Goal: Information Seeking & Learning: Learn about a topic

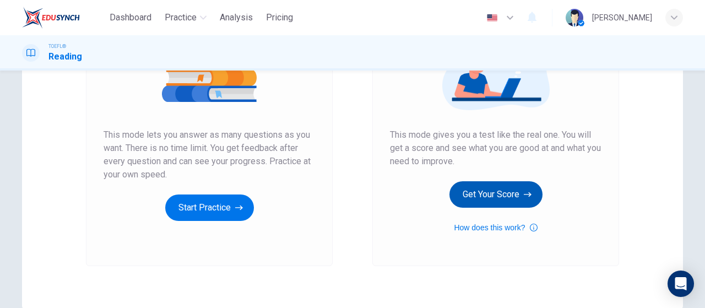
click at [480, 192] on button "Get Your Score" at bounding box center [495, 194] width 93 height 26
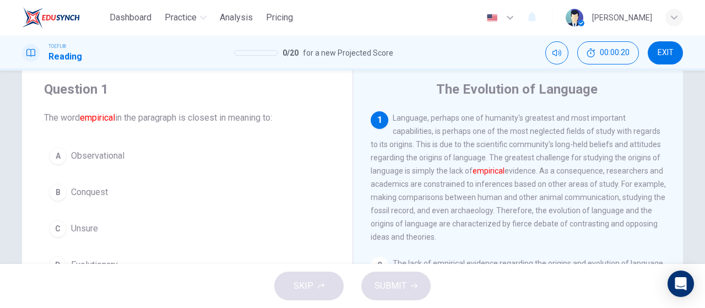
scroll to position [55, 0]
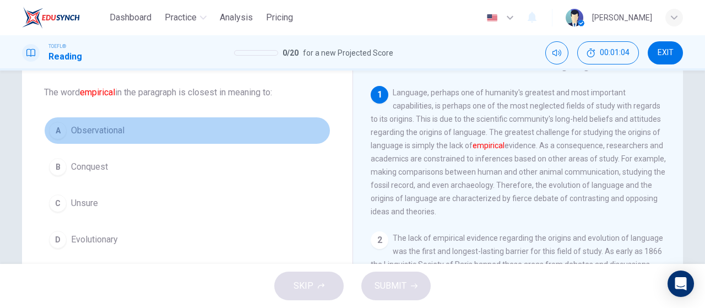
click at [183, 133] on button "A Observational" at bounding box center [187, 131] width 286 height 28
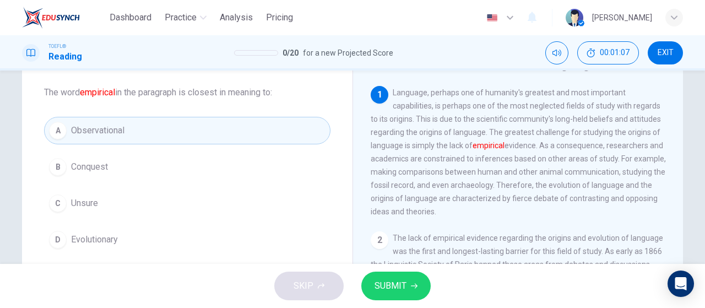
click at [129, 250] on button "D Evolutionary" at bounding box center [187, 240] width 286 height 28
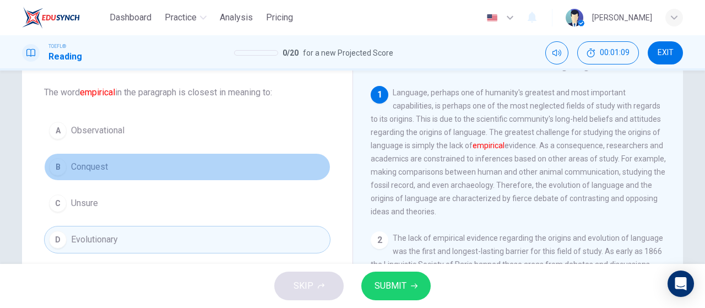
click at [211, 156] on button "B Conquest" at bounding box center [187, 167] width 286 height 28
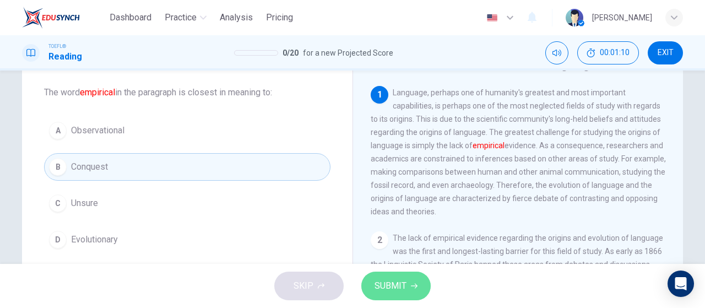
click at [394, 280] on span "SUBMIT" at bounding box center [390, 285] width 32 height 15
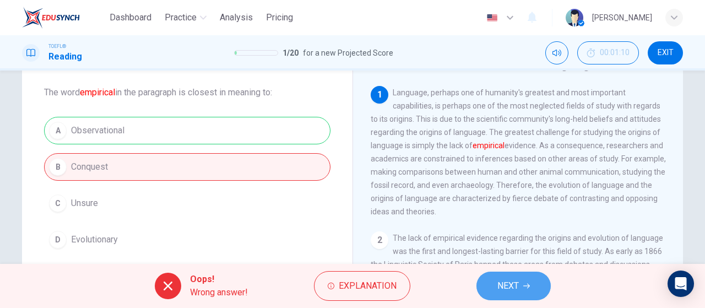
click at [527, 290] on button "NEXT" at bounding box center [513, 285] width 74 height 29
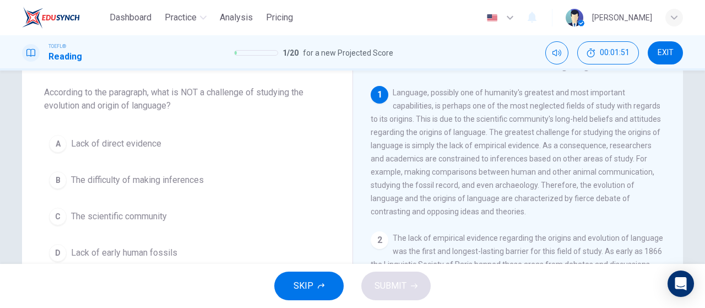
click at [453, 191] on span "Language, possibly one of humanity's greatest and most important capabilities, …" at bounding box center [516, 152] width 290 height 128
click at [187, 173] on span "The difficulty of making inferences" at bounding box center [137, 179] width 133 height 13
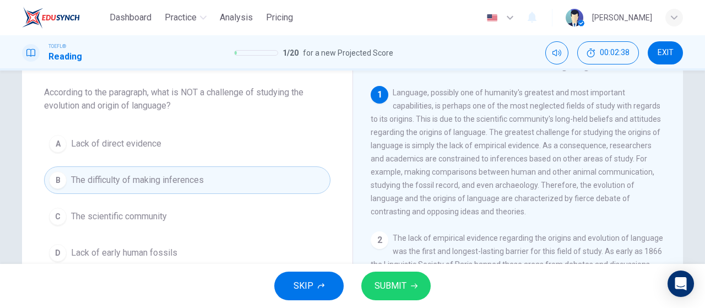
click at [95, 262] on button "D Lack of early human fossils" at bounding box center [187, 253] width 286 height 28
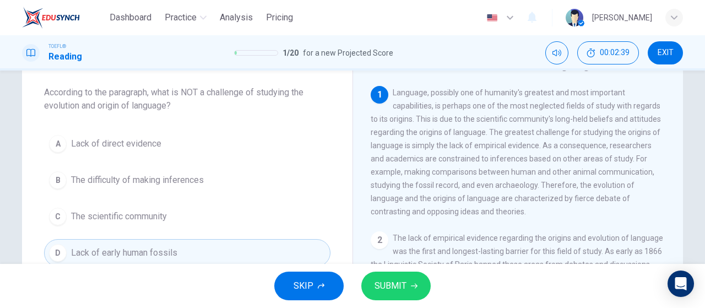
click at [389, 281] on span "SUBMIT" at bounding box center [390, 285] width 32 height 15
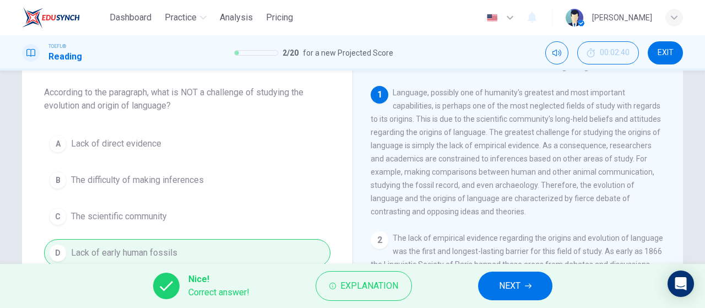
click at [502, 302] on div "Nice! Correct answer! Explanation NEXT" at bounding box center [352, 286] width 705 height 44
click at [500, 287] on span "NEXT" at bounding box center [509, 285] width 21 height 15
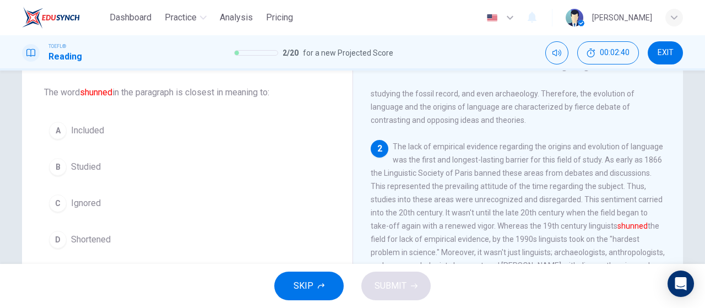
scroll to position [92, 0]
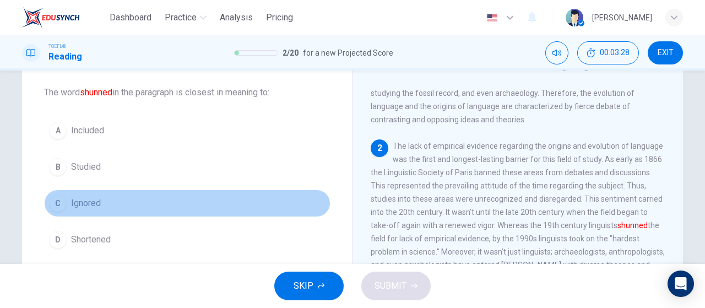
click at [153, 197] on button "C Ignored" at bounding box center [187, 203] width 286 height 28
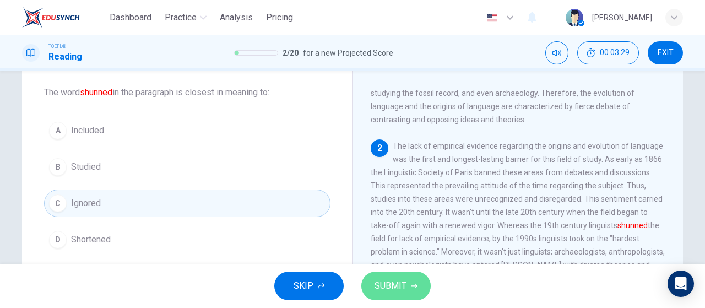
click at [396, 292] on span "SUBMIT" at bounding box center [390, 285] width 32 height 15
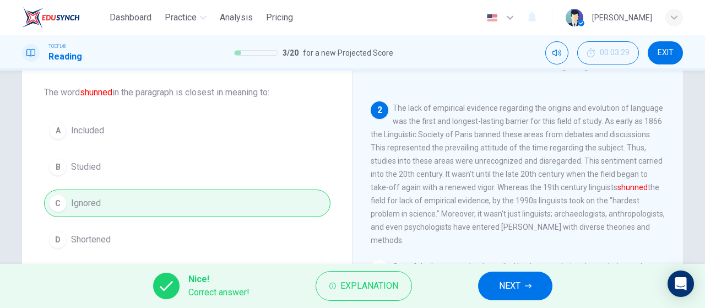
scroll to position [147, 0]
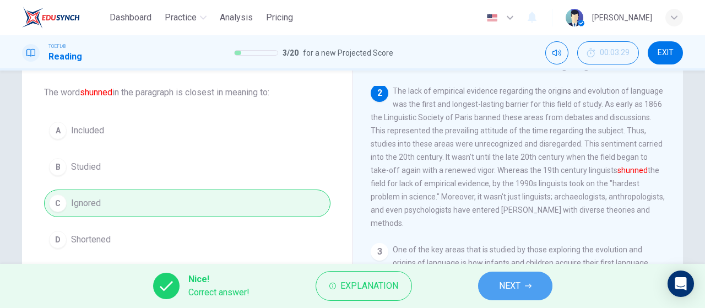
click at [488, 286] on button "NEXT" at bounding box center [515, 285] width 74 height 29
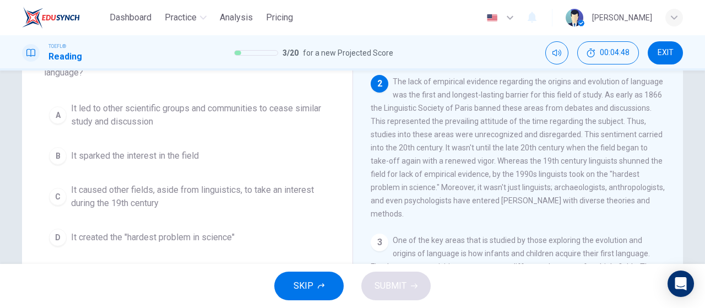
scroll to position [110, 0]
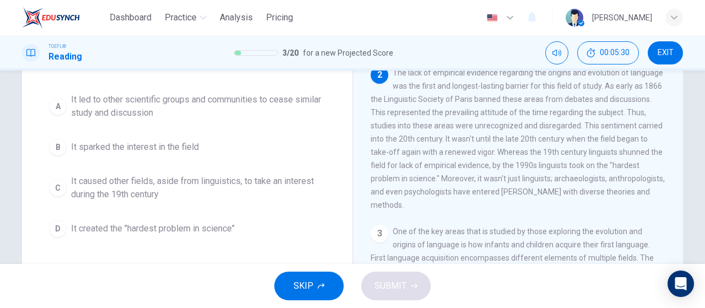
click at [218, 225] on span "It created the "hardest problem in science"" at bounding box center [153, 228] width 164 height 13
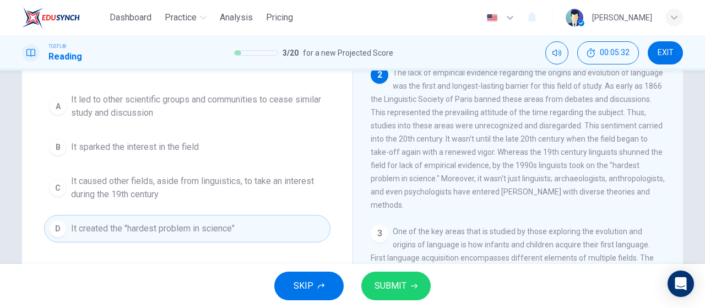
click at [400, 286] on span "SUBMIT" at bounding box center [390, 285] width 32 height 15
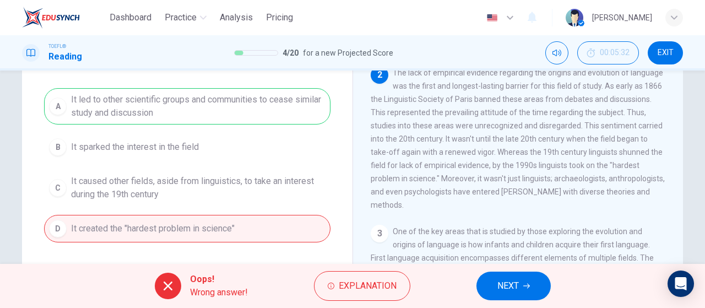
click at [507, 277] on button "NEXT" at bounding box center [513, 285] width 74 height 29
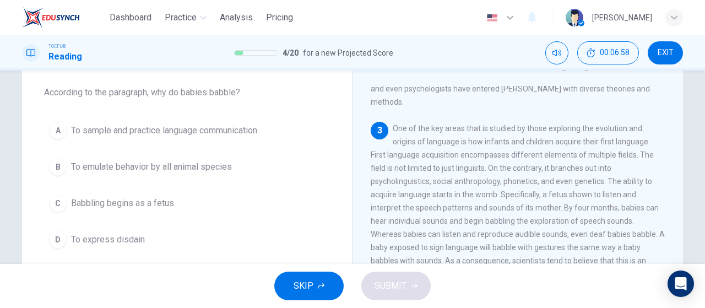
scroll to position [323, 0]
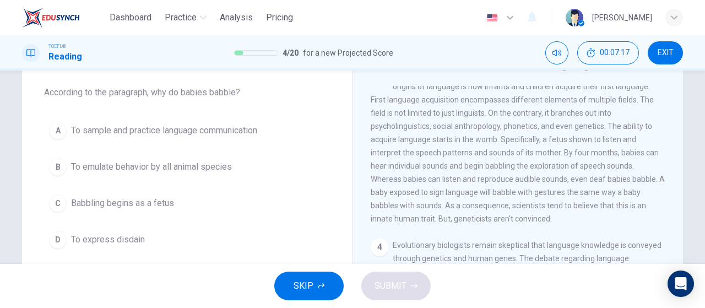
drag, startPoint x: 219, startPoint y: 138, endPoint x: 227, endPoint y: 155, distance: 18.5
click at [219, 138] on button "A To sample and practice language communication" at bounding box center [187, 131] width 286 height 28
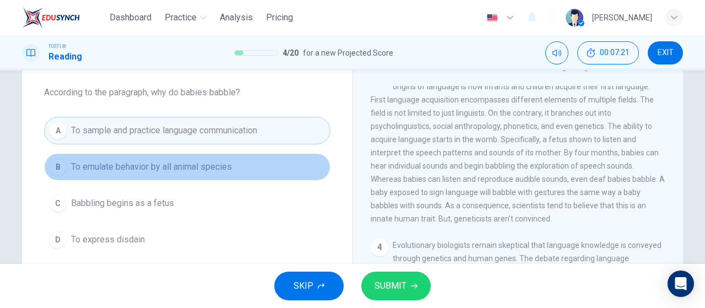
click at [190, 160] on span "To emulate behavior by all animal species" at bounding box center [151, 166] width 161 height 13
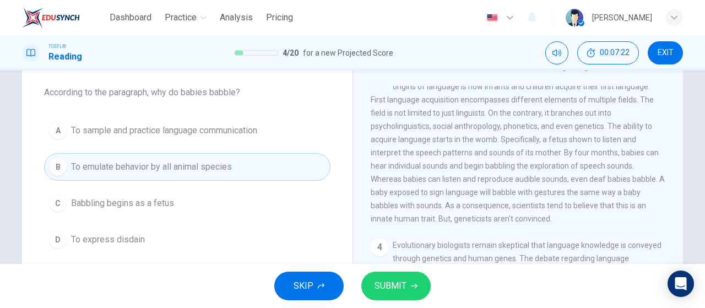
click at [373, 281] on button "SUBMIT" at bounding box center [395, 285] width 69 height 29
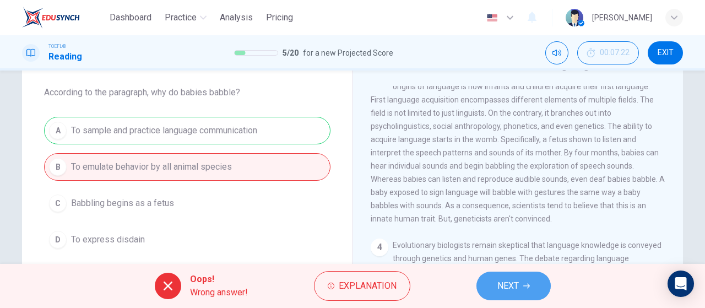
click at [518, 280] on span "NEXT" at bounding box center [507, 285] width 21 height 15
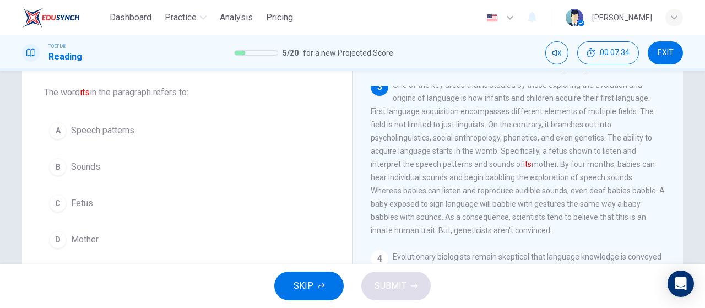
click at [89, 200] on span "Fetus" at bounding box center [82, 203] width 22 height 13
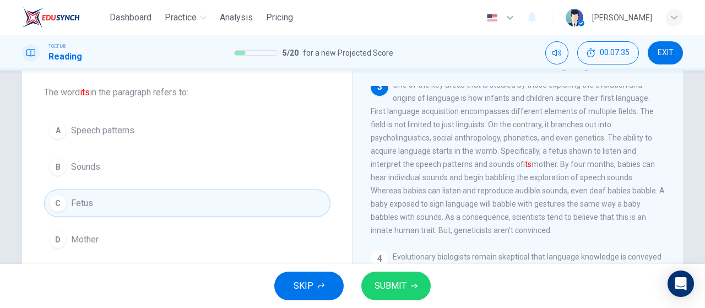
click at [375, 281] on span "SUBMIT" at bounding box center [390, 285] width 32 height 15
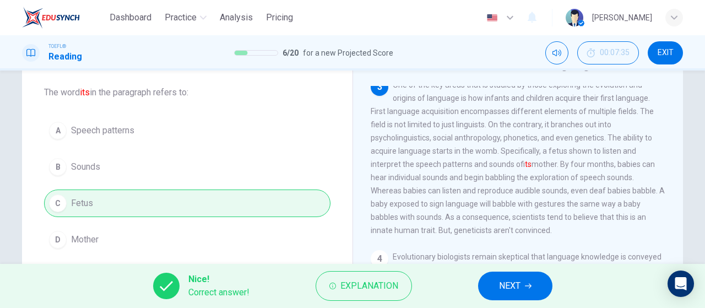
drag, startPoint x: 562, startPoint y: 158, endPoint x: 543, endPoint y: 159, distance: 18.8
click at [543, 159] on span "One of the key areas that is studied by those exploring the evolution and origi…" at bounding box center [518, 157] width 294 height 154
drag, startPoint x: 543, startPoint y: 160, endPoint x: 568, endPoint y: 164, distance: 25.6
click at [568, 164] on span "One of the key areas that is studied by those exploring the evolution and origi…" at bounding box center [518, 157] width 294 height 154
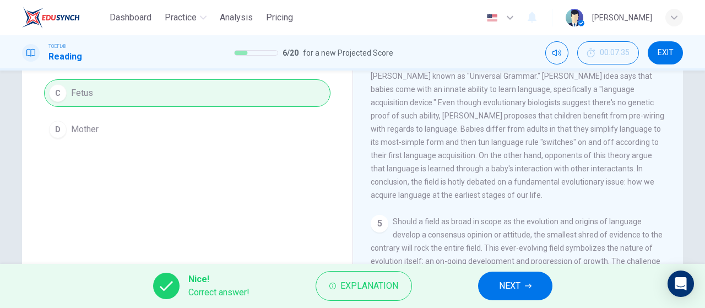
scroll to position [477, 0]
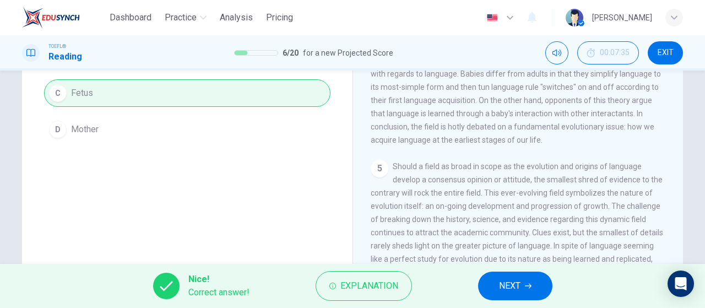
click at [518, 297] on button "NEXT" at bounding box center [515, 285] width 74 height 29
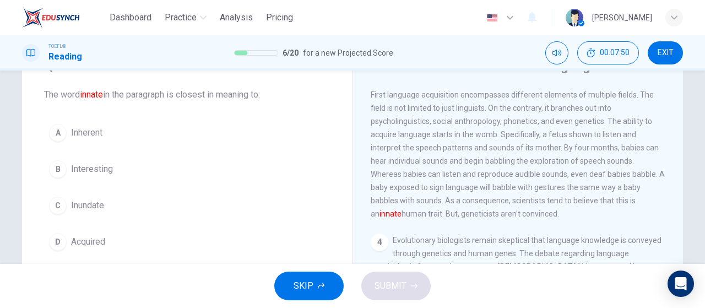
scroll to position [68, 0]
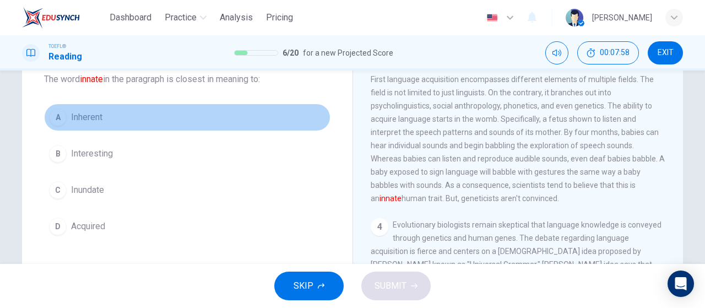
click at [118, 118] on button "A Inherent" at bounding box center [187, 118] width 286 height 28
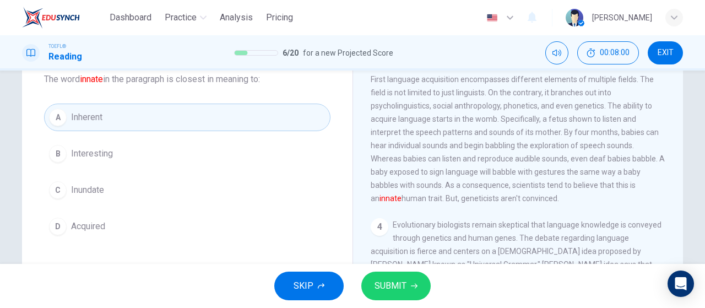
click at [420, 279] on button "SUBMIT" at bounding box center [395, 285] width 69 height 29
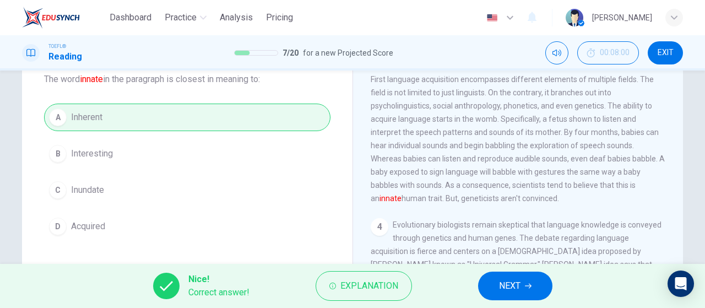
click at [509, 286] on span "NEXT" at bounding box center [509, 285] width 21 height 15
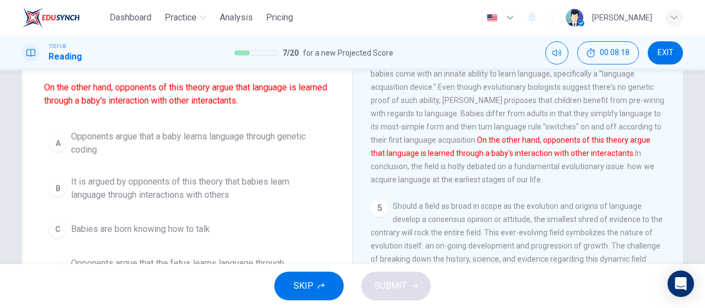
scroll to position [123, 0]
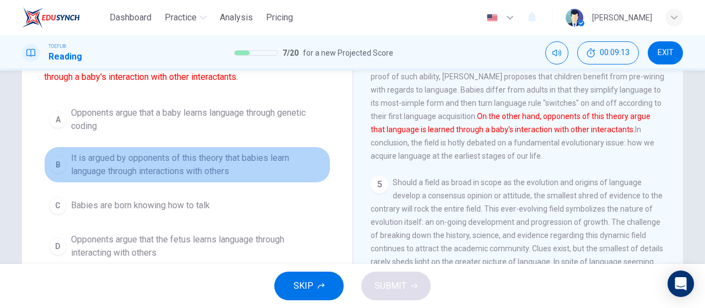
click at [254, 167] on span "It is argued by opponents of this theory that babies learn language through int…" at bounding box center [198, 164] width 254 height 26
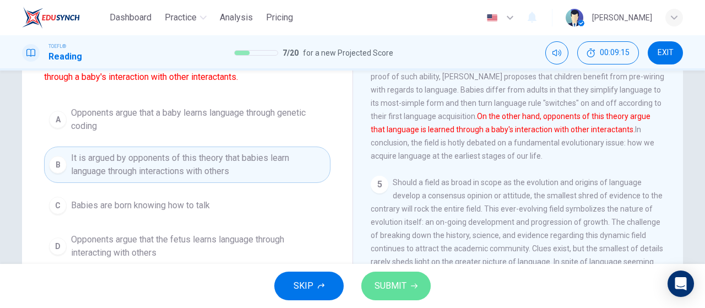
click at [382, 275] on button "SUBMIT" at bounding box center [395, 285] width 69 height 29
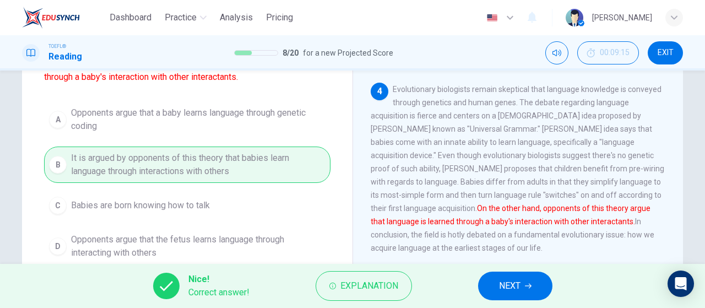
scroll to position [403, 0]
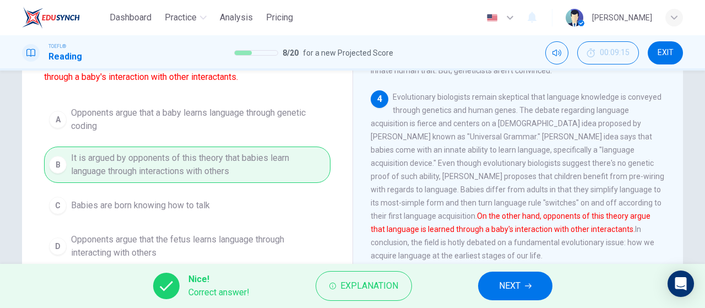
click at [510, 281] on span "NEXT" at bounding box center [509, 285] width 21 height 15
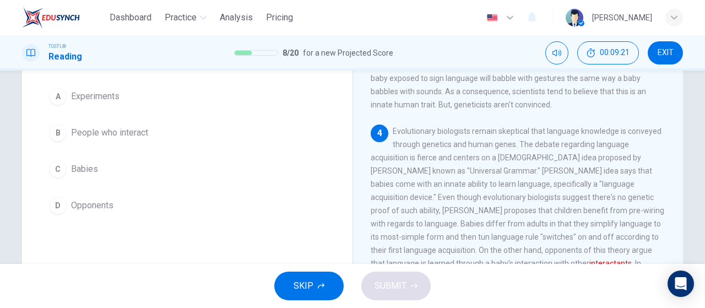
scroll to position [123, 0]
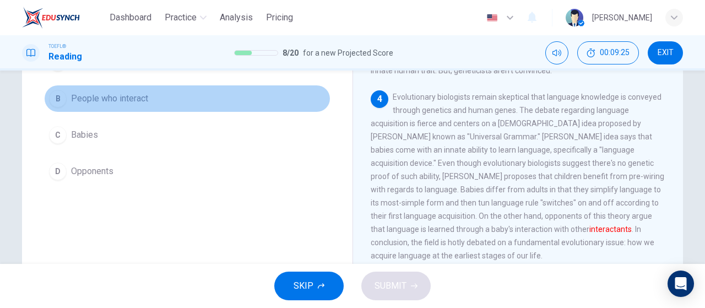
click at [166, 101] on button "B People who interact" at bounding box center [187, 99] width 286 height 28
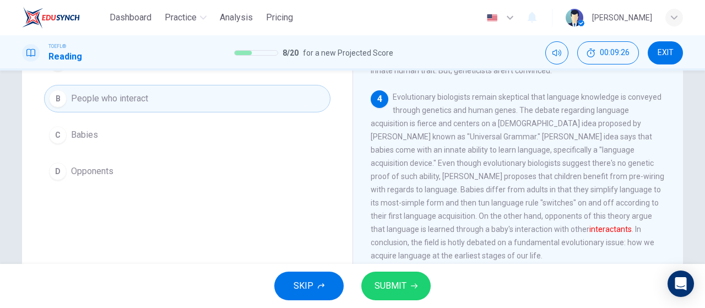
click at [394, 297] on button "SUBMIT" at bounding box center [395, 285] width 69 height 29
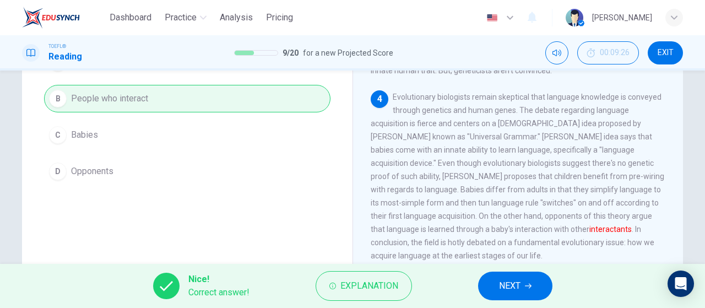
click at [109, 215] on div "Question 9 The word interactants in the paragraph is closest in meaning to: A E…" at bounding box center [187, 160] width 330 height 383
click at [540, 273] on button "NEXT" at bounding box center [515, 285] width 74 height 29
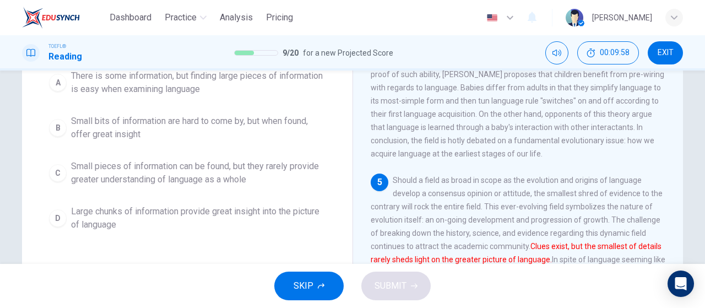
scroll to position [176, 0]
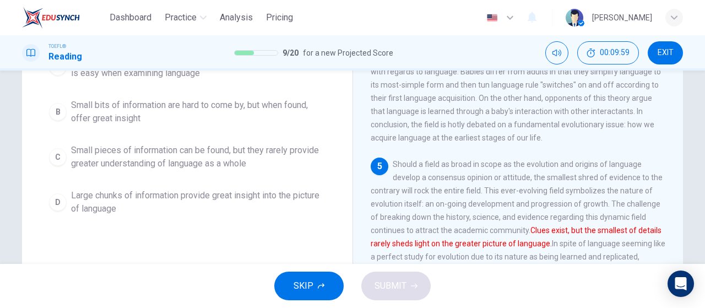
click at [296, 175] on div "A There is some information, but finding large pieces of information is easy wh…" at bounding box center [187, 134] width 286 height 172
click at [249, 161] on span "Small pieces of information can be found, but they rarely provide greater under…" at bounding box center [198, 157] width 254 height 26
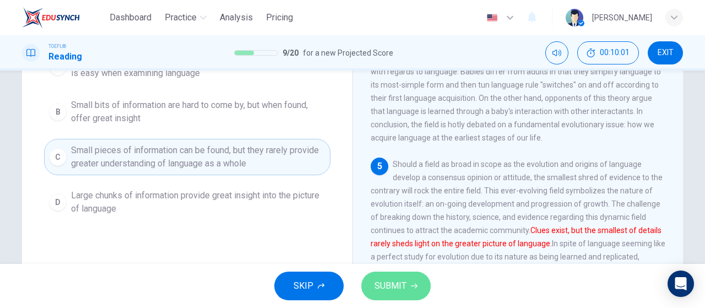
click at [402, 291] on span "SUBMIT" at bounding box center [390, 285] width 32 height 15
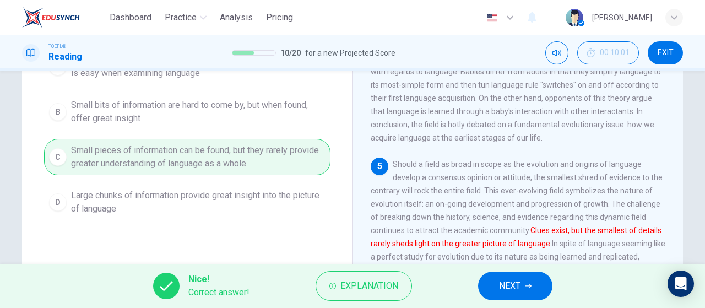
click at [526, 282] on icon "button" at bounding box center [528, 285] width 7 height 7
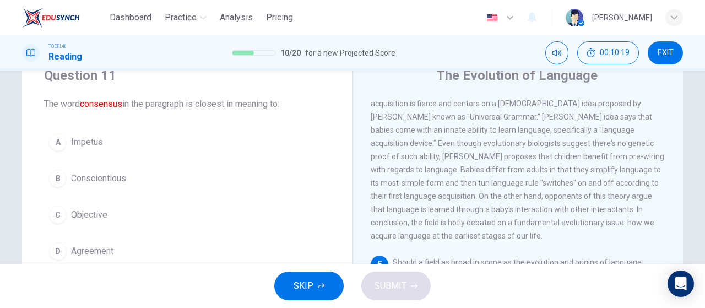
scroll to position [110, 0]
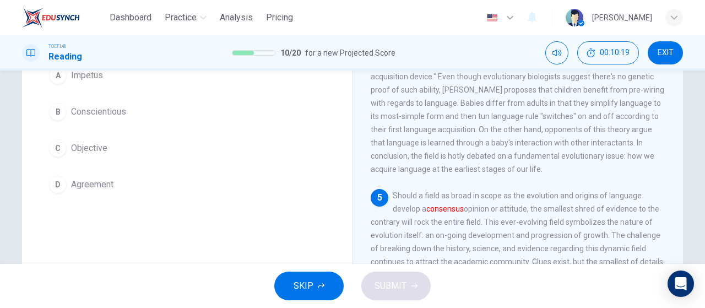
click at [235, 194] on button "D Agreement" at bounding box center [187, 185] width 286 height 28
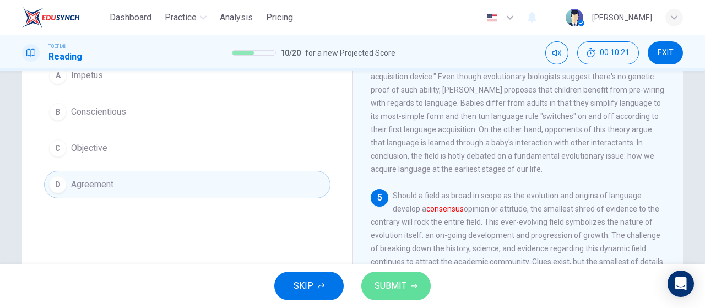
click at [391, 278] on span "SUBMIT" at bounding box center [390, 285] width 32 height 15
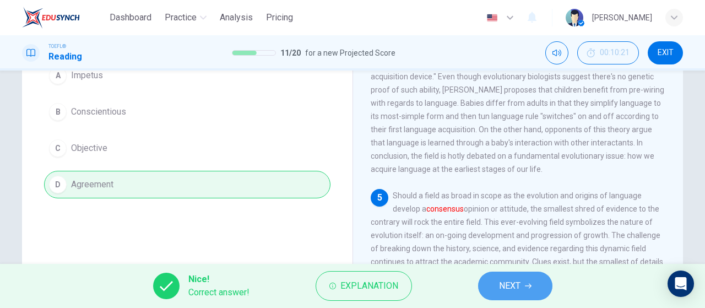
click at [521, 282] on button "NEXT" at bounding box center [515, 285] width 74 height 29
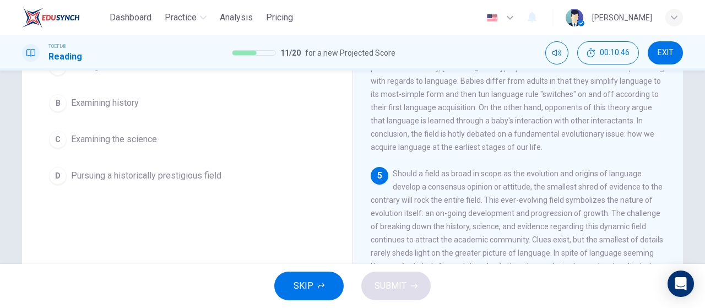
scroll to position [137, 0]
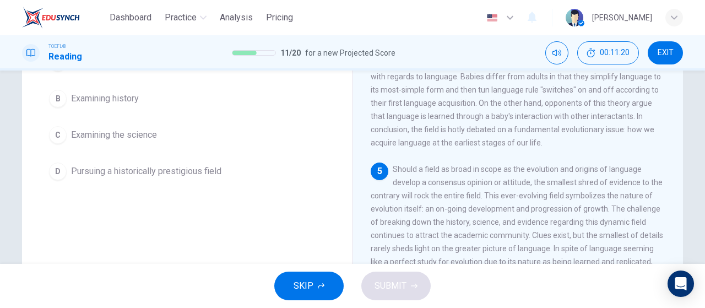
click at [180, 203] on div "Question 12 According to the paragraph, what is NOT a reason or challenge that …" at bounding box center [187, 79] width 330 height 247
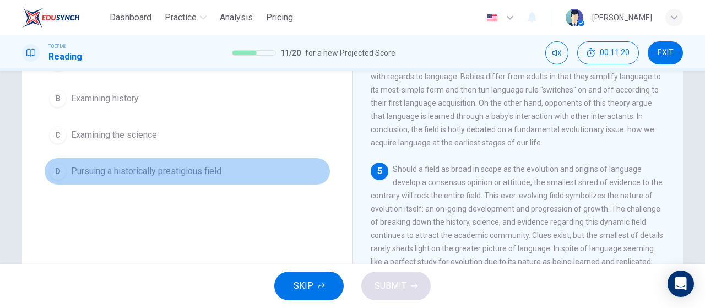
click at [181, 178] on span "Pursuing a historically prestigious field" at bounding box center [146, 171] width 150 height 13
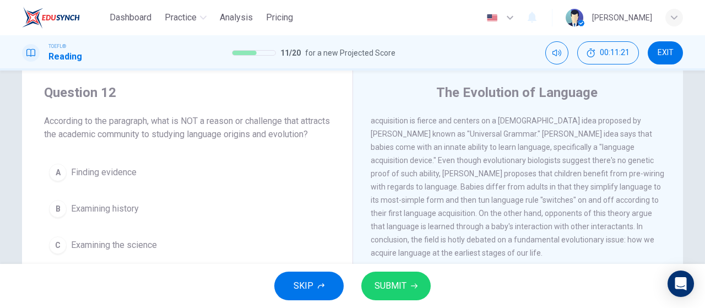
scroll to position [81, 0]
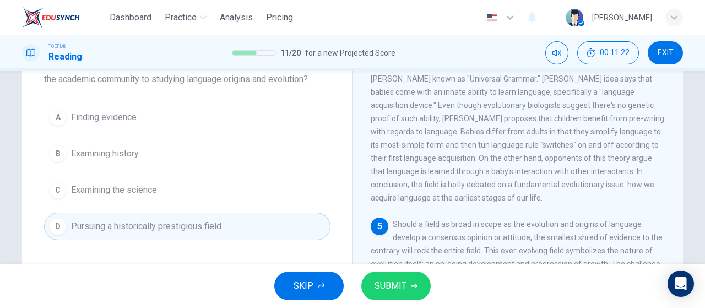
click at [396, 296] on button "SUBMIT" at bounding box center [395, 285] width 69 height 29
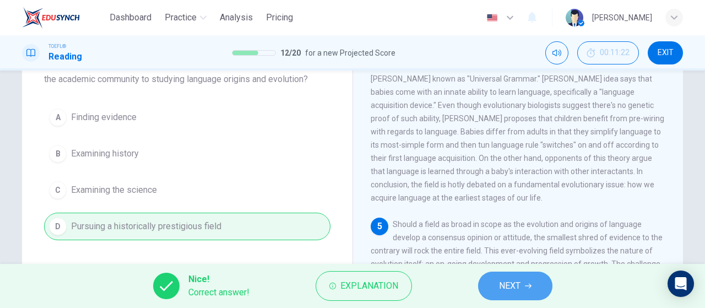
click at [551, 285] on button "NEXT" at bounding box center [515, 285] width 74 height 29
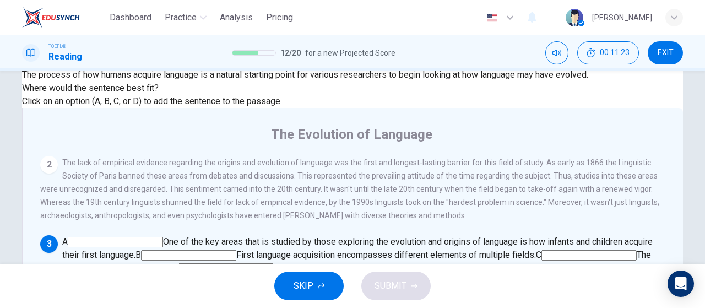
scroll to position [295, 0]
click at [163, 237] on input at bounding box center [115, 242] width 95 height 10
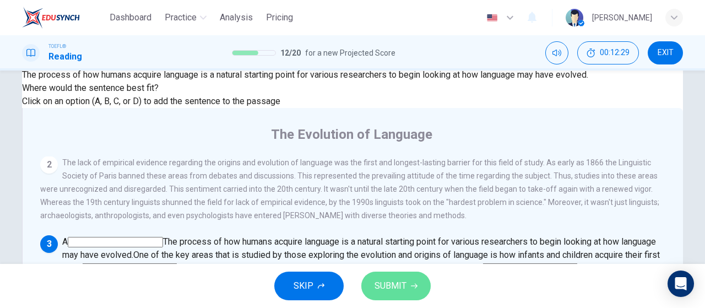
click at [409, 292] on button "SUBMIT" at bounding box center [395, 285] width 69 height 29
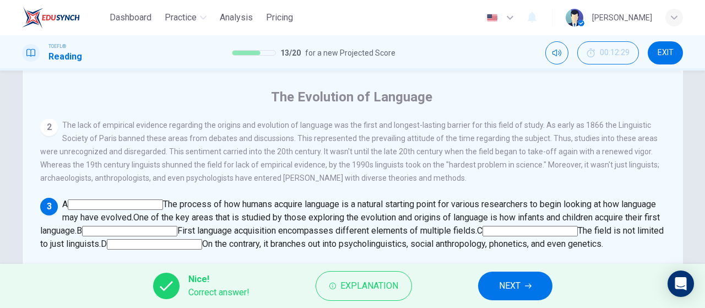
scroll to position [137, 0]
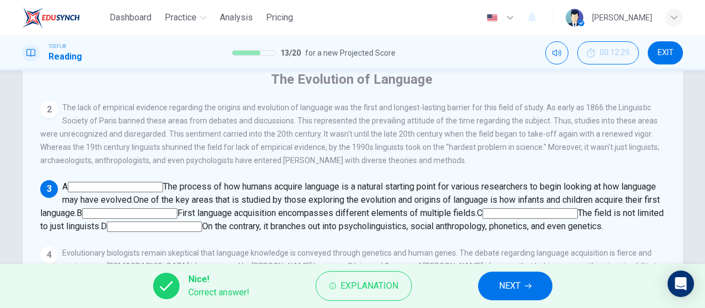
click at [527, 281] on button "NEXT" at bounding box center [515, 285] width 74 height 29
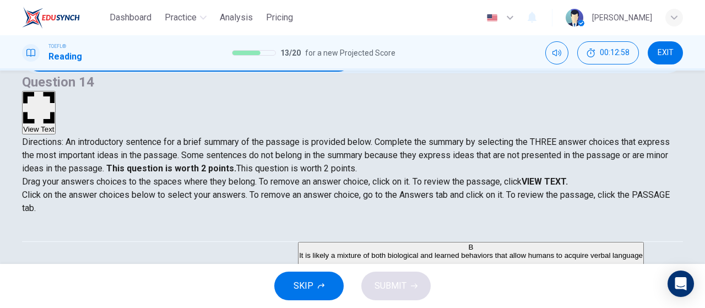
scroll to position [0, 0]
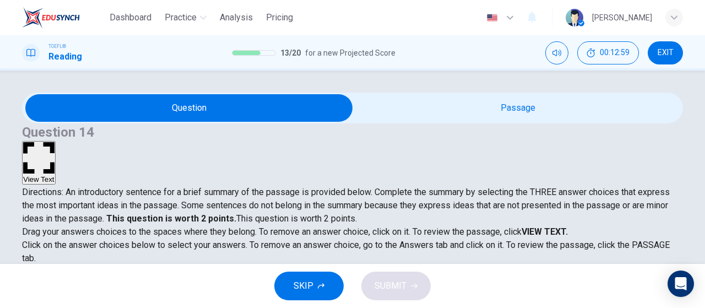
click at [56, 141] on button "View Text" at bounding box center [39, 162] width 34 height 43
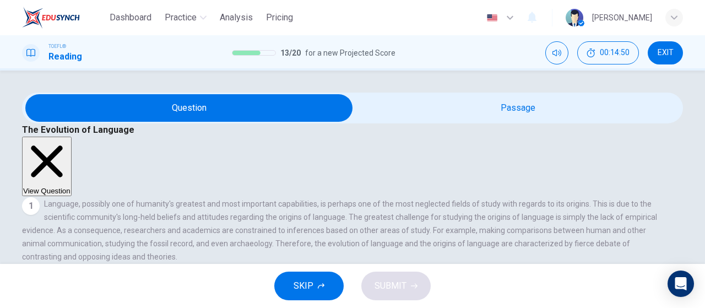
click at [70, 138] on icon "button" at bounding box center [46, 161] width 47 height 47
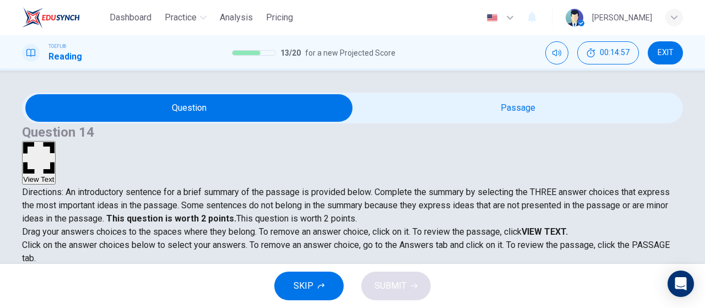
click at [56, 141] on button "View Text" at bounding box center [39, 162] width 34 height 43
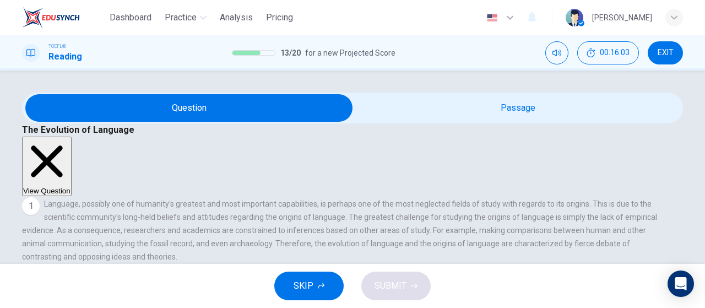
click at [72, 137] on button "View Question" at bounding box center [47, 166] width 50 height 59
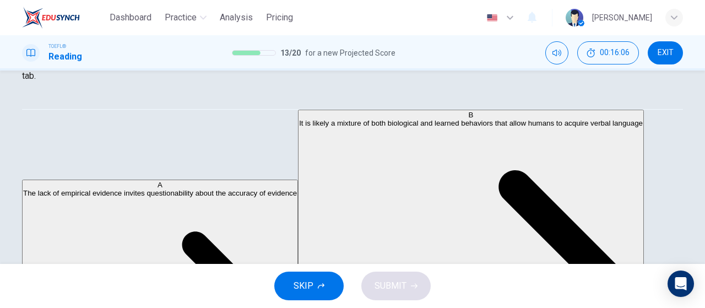
scroll to position [165, 0]
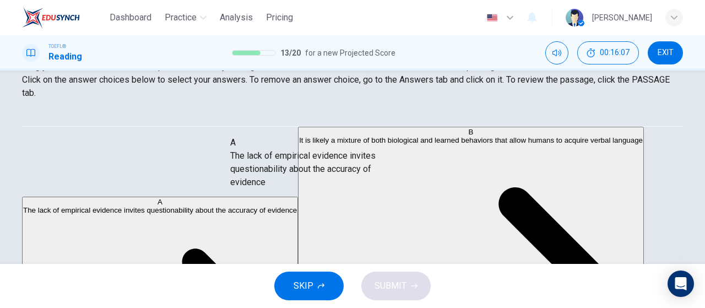
drag, startPoint x: 131, startPoint y: 159, endPoint x: 324, endPoint y: 177, distance: 194.1
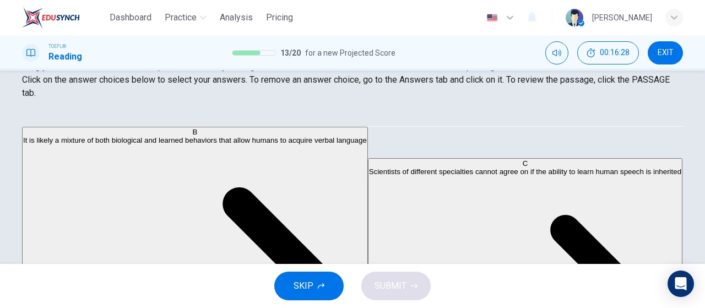
scroll to position [57, 0]
drag, startPoint x: 154, startPoint y: 248, endPoint x: 342, endPoint y: 206, distance: 192.9
drag, startPoint x: 155, startPoint y: 192, endPoint x: 176, endPoint y: 171, distance: 30.0
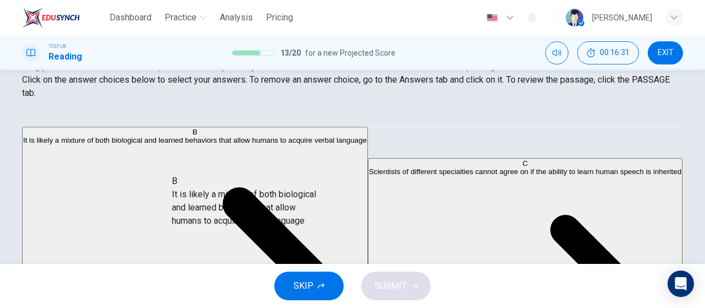
drag, startPoint x: 133, startPoint y: 146, endPoint x: 267, endPoint y: 203, distance: 146.0
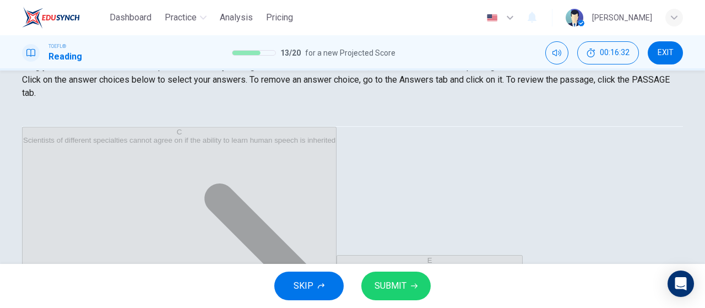
drag, startPoint x: 382, startPoint y: 285, endPoint x: 373, endPoint y: 261, distance: 25.1
click at [382, 285] on span "SUBMIT" at bounding box center [390, 285] width 32 height 15
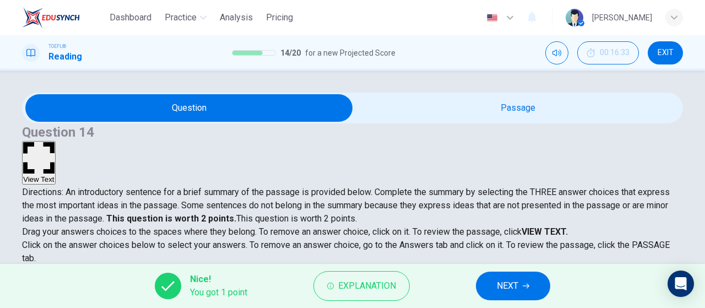
click at [653, 62] on button "EXIT" at bounding box center [664, 52] width 35 height 23
